Goal: Transaction & Acquisition: Book appointment/travel/reservation

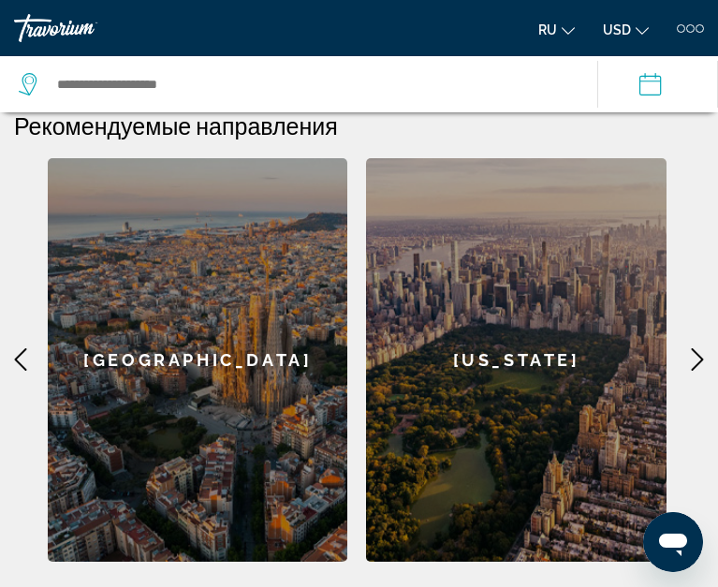
scroll to position [892, 0]
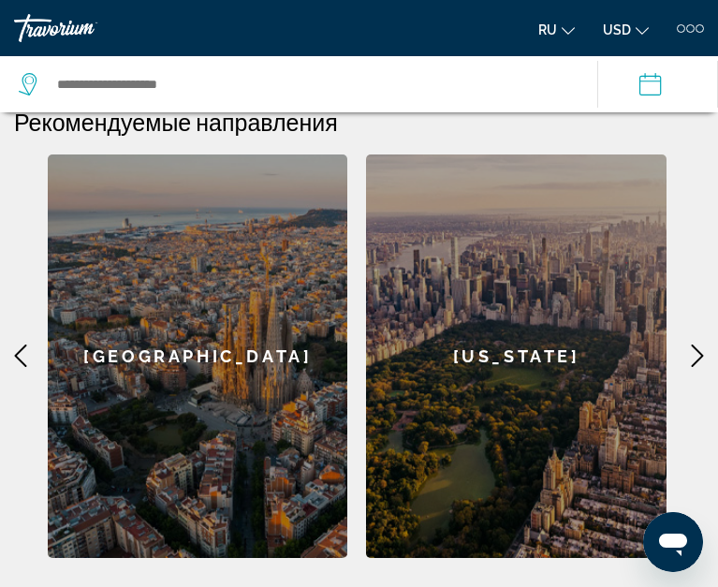
click at [530, 327] on div "[US_STATE]" at bounding box center [516, 357] width 300 height 404
